Goal: Check status: Check status

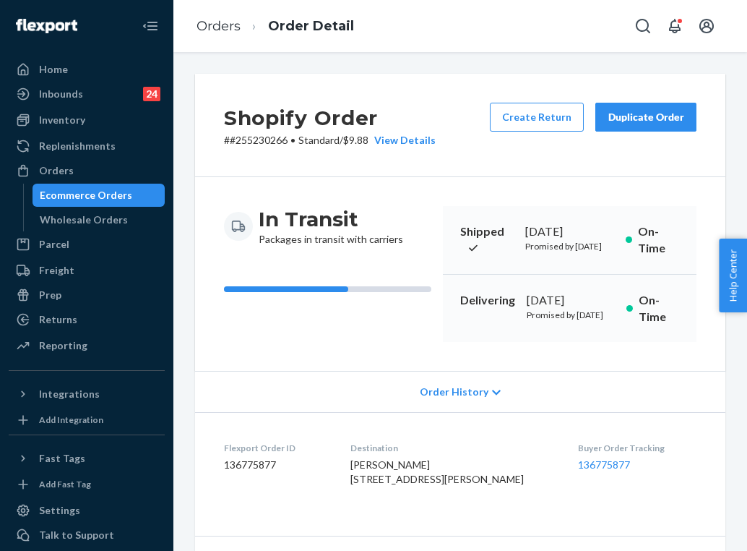
click at [103, 163] on div "Orders" at bounding box center [86, 170] width 153 height 20
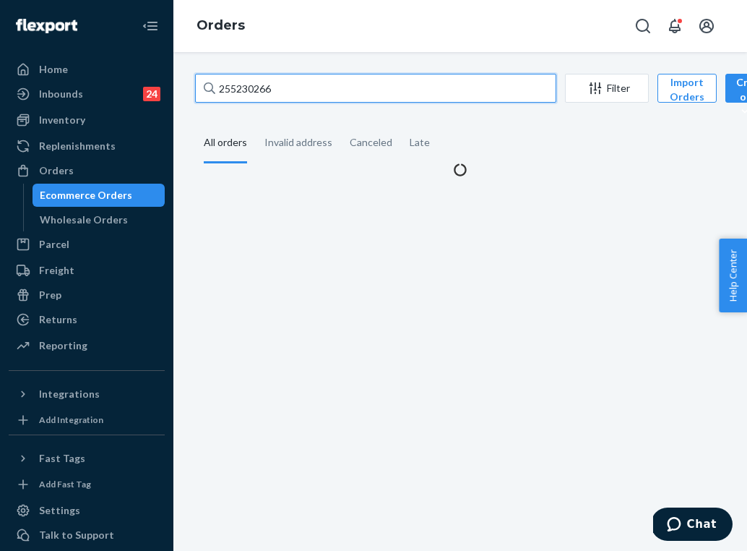
click at [318, 85] on input "255230266" at bounding box center [375, 88] width 361 height 29
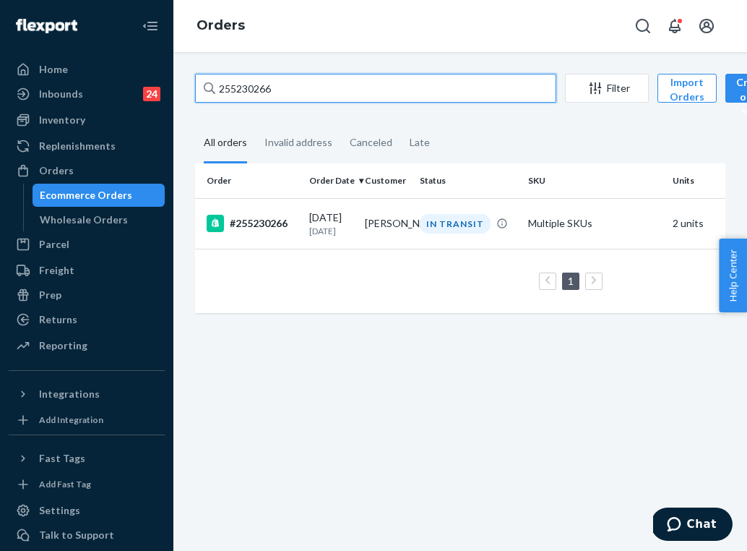
click at [318, 85] on input "255230266" at bounding box center [375, 88] width 361 height 29
paste input "78033"
type input "255278033"
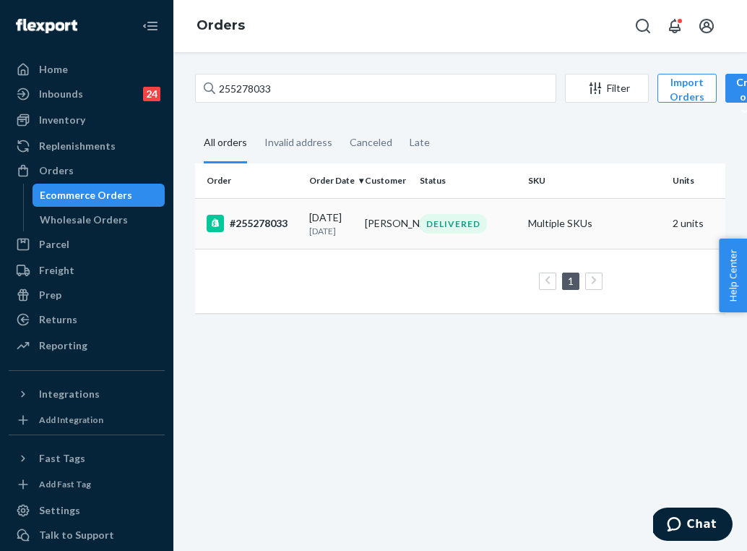
click at [353, 232] on td "[DATE] [DATE]" at bounding box center [332, 223] width 56 height 51
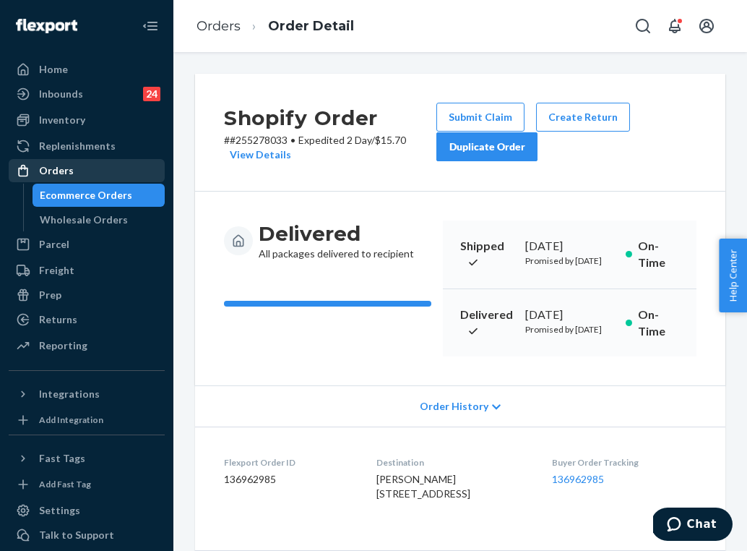
click at [94, 164] on div "Orders" at bounding box center [86, 170] width 153 height 20
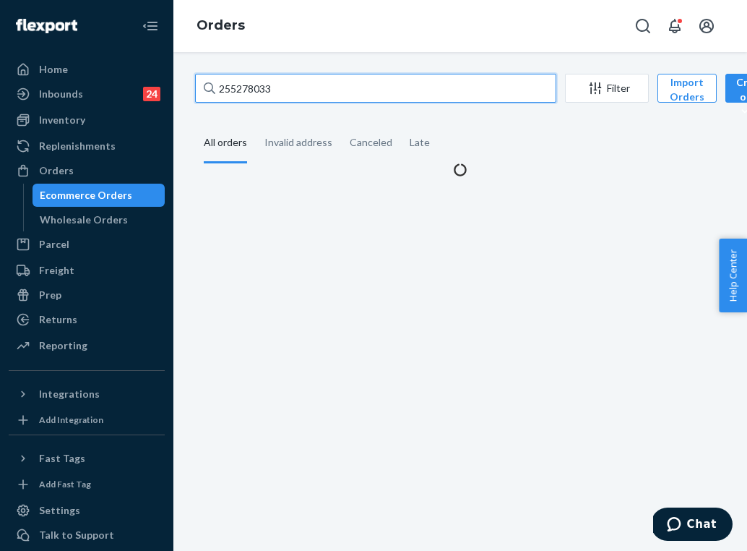
click at [288, 77] on input "255278033" at bounding box center [375, 88] width 361 height 29
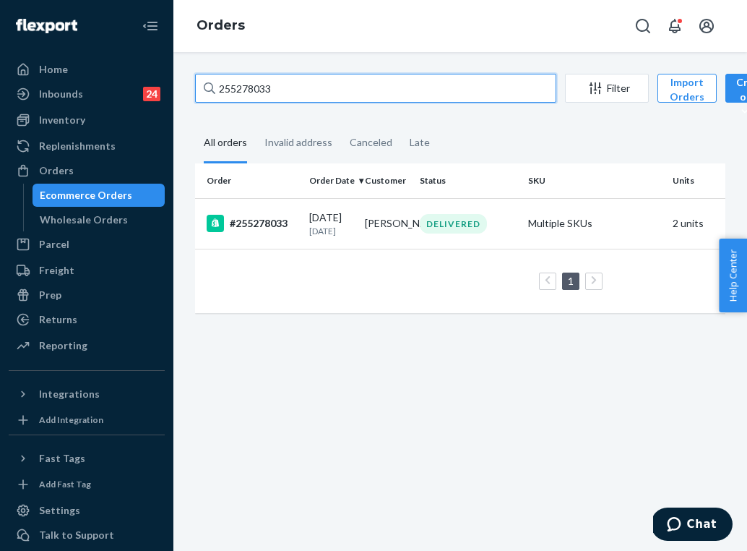
paste input "3275151"
type input "253275151"
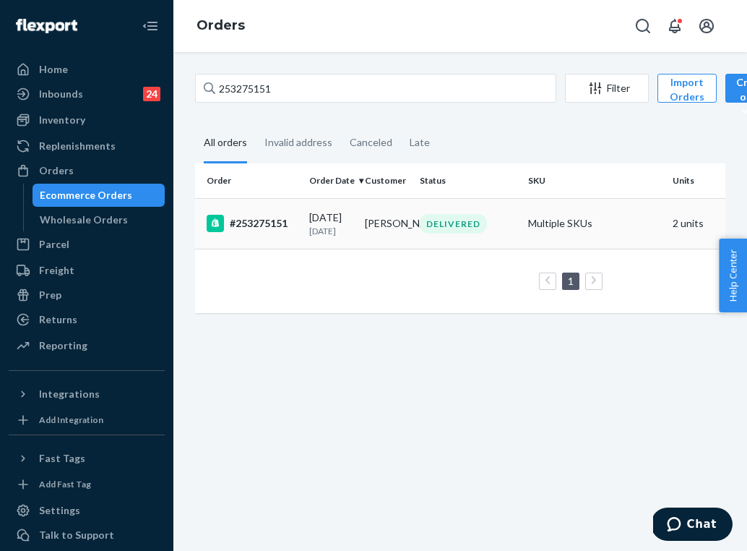
click at [376, 249] on td "[PERSON_NAME]" at bounding box center [387, 223] width 56 height 51
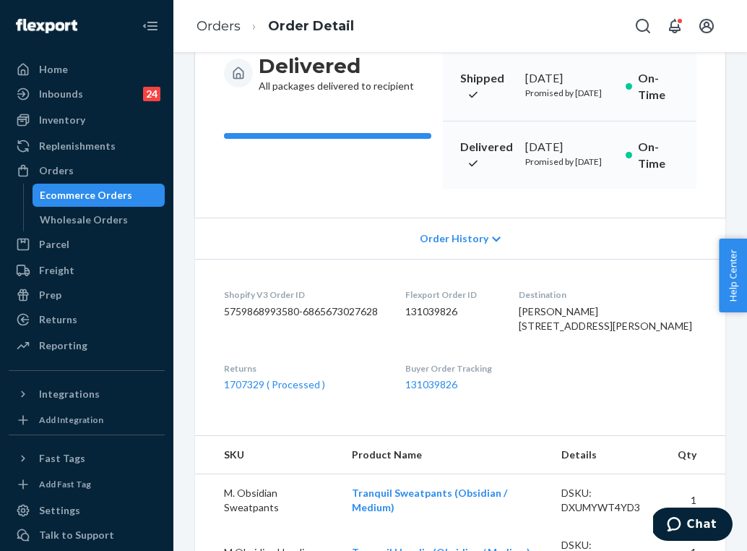
scroll to position [168, 0]
